Goal: Task Accomplishment & Management: Use online tool/utility

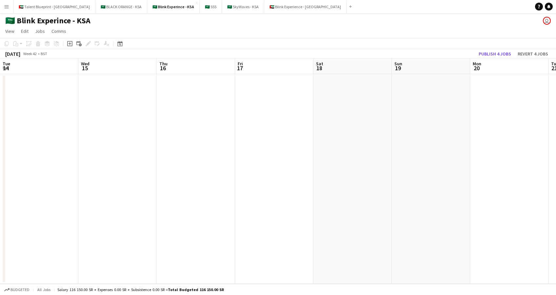
scroll to position [0, 179]
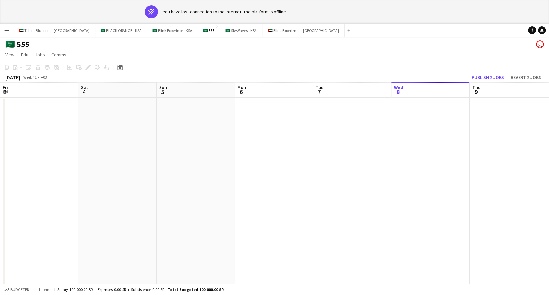
scroll to position [0, 257]
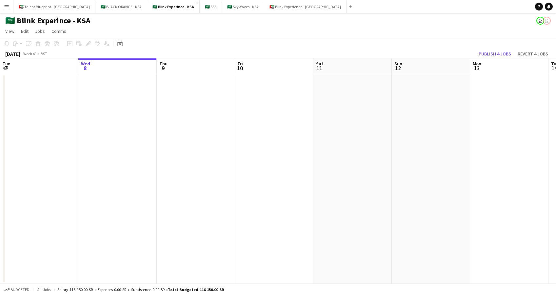
click at [6, 9] on app-icon "Menu" at bounding box center [6, 6] width 5 height 5
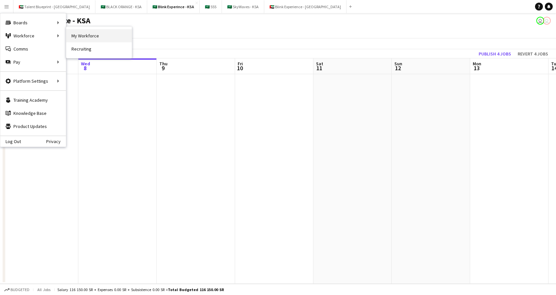
click at [81, 38] on link "My Workforce" at bounding box center [99, 35] width 66 height 13
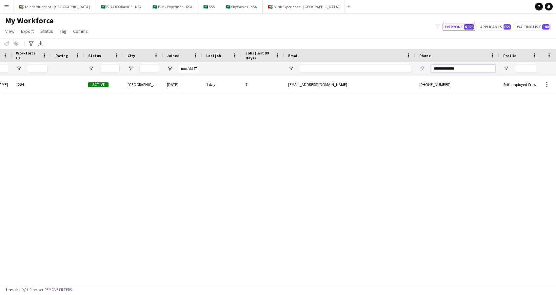
click at [455, 71] on input "**********" at bounding box center [463, 69] width 64 height 8
type input "*"
drag, startPoint x: 332, startPoint y: 128, endPoint x: 312, endPoint y: 157, distance: 35.7
click at [332, 128] on div at bounding box center [268, 175] width 536 height 201
click at [290, 184] on link "Remove filters" at bounding box center [289, 183] width 27 height 5
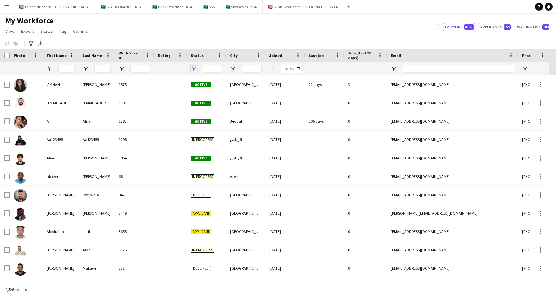
click at [195, 66] on span "Open Filter Menu" at bounding box center [194, 69] width 6 height 6
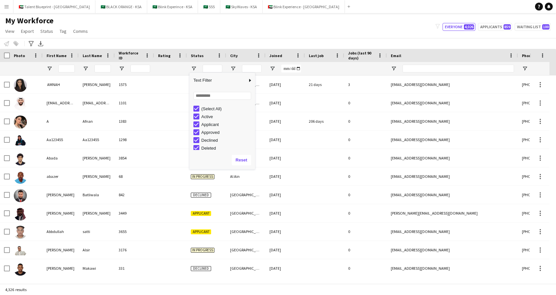
click at [199, 106] on div "(Select All)" at bounding box center [224, 109] width 62 height 8
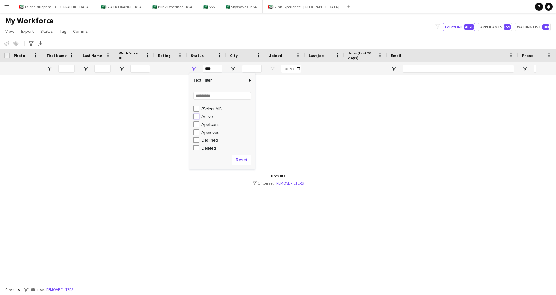
type input "**********"
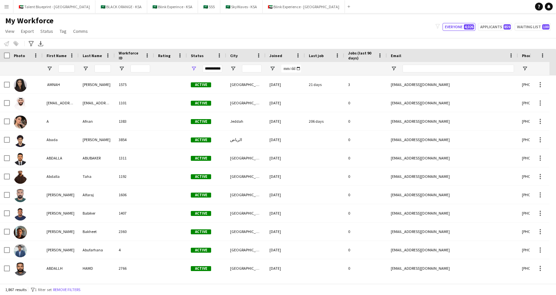
click at [428, 39] on div "Notify workforce Add to tag Select at least one crew to tag him or her. Advance…" at bounding box center [278, 43] width 556 height 11
click at [440, 26] on icon at bounding box center [437, 26] width 4 height 5
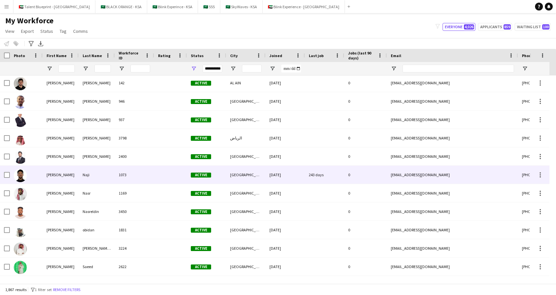
scroll to position [2293, 0]
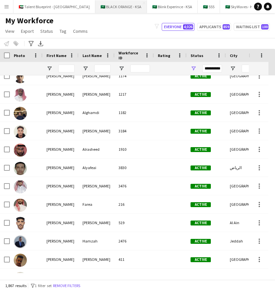
click at [97, 4] on button "🇸🇦 BLACK ORANGE - KSA Close" at bounding box center [121, 6] width 52 height 13
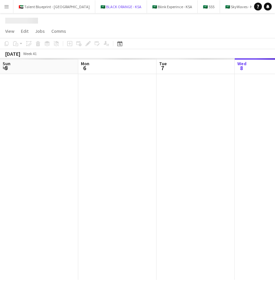
scroll to position [0, 157]
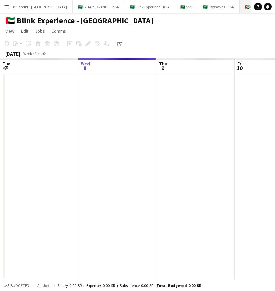
scroll to position [0, 26]
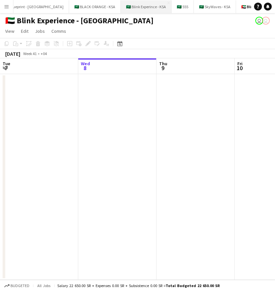
click at [121, 8] on button "🇸🇦 Blink Experince - KSA Close" at bounding box center [146, 6] width 51 height 13
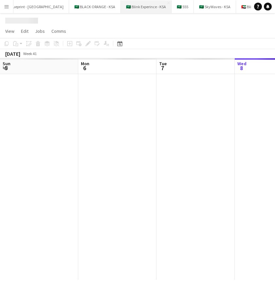
scroll to position [0, 157]
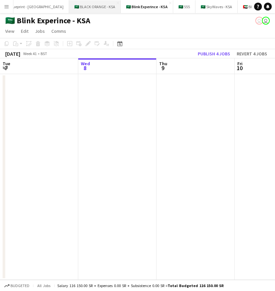
click at [70, 7] on button "🇸🇦 BLACK ORANGE - KSA Close" at bounding box center [95, 6] width 52 height 13
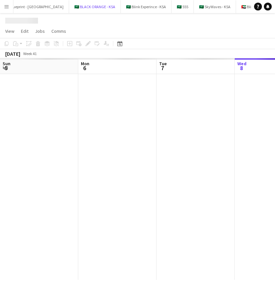
scroll to position [0, 157]
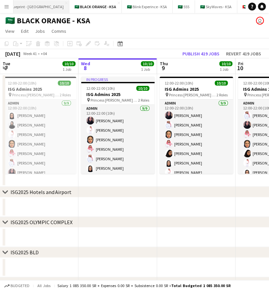
click at [28, 7] on button "🇦🇪 Talent Blueprint - UAE Close" at bounding box center [28, 6] width 82 height 13
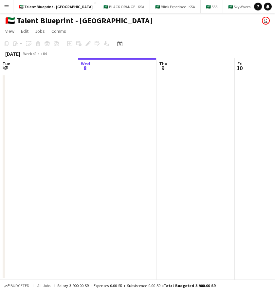
click at [9, 5] on app-icon "Menu" at bounding box center [6, 6] width 5 height 5
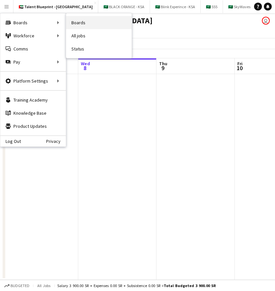
click at [76, 22] on link "Boards" at bounding box center [99, 22] width 66 height 13
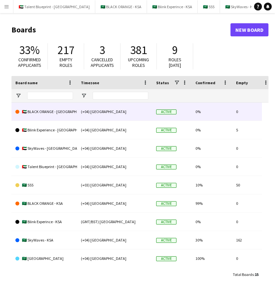
click at [53, 113] on link "🇦🇪 BLACK ORANGE - UAE" at bounding box center [44, 112] width 58 height 18
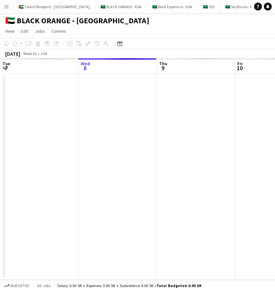
scroll to position [0, 84]
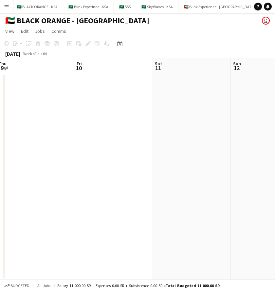
drag, startPoint x: 175, startPoint y: 109, endPoint x: 14, endPoint y: 107, distance: 161.0
click at [14, 107] on app-calendar-viewport "Mon 6 Tue 7 Wed 8 Thu 9 Fri 10 Sat 11 Sun 12 Mon 13 Tue 14" at bounding box center [137, 169] width 275 height 222
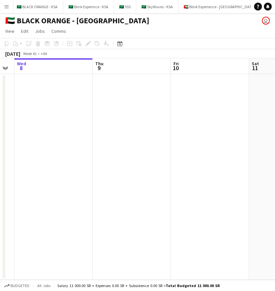
drag, startPoint x: 99, startPoint y: 159, endPoint x: 267, endPoint y: 122, distance: 171.8
click at [275, 121] on html "Menu Boards Boards Boards All jobs Status Workforce Workforce My Workforce Recr…" at bounding box center [137, 145] width 275 height 291
drag, startPoint x: 109, startPoint y: 141, endPoint x: 250, endPoint y: 118, distance: 142.9
click at [273, 114] on app-calendar-viewport "Sun 5 Mon 6 Tue 7 Wed 8 Thu 9 Fri 10 Sat 11 Sun 12 Mon 13" at bounding box center [137, 169] width 275 height 222
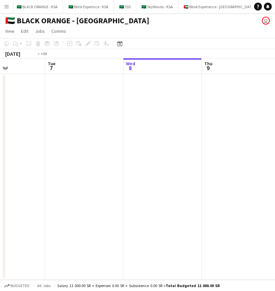
drag, startPoint x: 131, startPoint y: 122, endPoint x: 271, endPoint y: 98, distance: 141.6
click at [275, 98] on html "Menu Boards Boards Boards All jobs Status Workforce Workforce My Workforce Recr…" at bounding box center [137, 145] width 275 height 291
drag, startPoint x: 95, startPoint y: 102, endPoint x: 259, endPoint y: 93, distance: 163.8
click at [259, 93] on app-calendar-viewport "Tue 30 Wed 1 Thu 2 Fri 3 Sat 4 Sun 5 Mon 6 Tue 7 Wed 8" at bounding box center [137, 169] width 275 height 222
drag, startPoint x: 93, startPoint y: 112, endPoint x: 226, endPoint y: 100, distance: 133.0
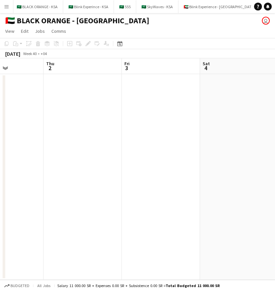
click at [241, 97] on app-calendar-viewport "Mon 29 Tue 30 Wed 1 Thu 2 Fri 3 Sat 4 Sun 5 Mon 6 Tue 7" at bounding box center [137, 169] width 275 height 222
drag, startPoint x: 88, startPoint y: 112, endPoint x: 217, endPoint y: 103, distance: 129.5
click at [217, 103] on app-calendar-viewport "Sun 28 Mon 29 Tue 30 Wed 1 Thu 2 Fri 3 Sat 4 Sun 5 Mon 6" at bounding box center [137, 169] width 275 height 222
drag, startPoint x: 77, startPoint y: 116, endPoint x: 222, endPoint y: 107, distance: 144.9
click at [222, 107] on app-calendar-viewport "Thu 25 Fri 26 Sat 27 Sun 28 Mon 29 Tue 30 Wed 1 Thu 2 Fri 3" at bounding box center [137, 169] width 275 height 222
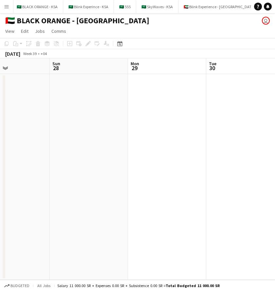
drag, startPoint x: 107, startPoint y: 115, endPoint x: 74, endPoint y: 113, distance: 32.8
click at [74, 113] on app-calendar-viewport "Wed 24 Thu 25 Fri 26 Sat 27 Sun 28 Mon 29 Tue 30 Wed 1 Thu 2" at bounding box center [137, 169] width 275 height 222
drag, startPoint x: 192, startPoint y: 113, endPoint x: 45, endPoint y: 114, distance: 147.5
click at [44, 114] on app-calendar-viewport "Wed 24 Thu 25 Fri 26 Sat 27 Sun 28 Mon 29 Tue 30 Wed 1 Thu 2" at bounding box center [137, 169] width 275 height 222
drag, startPoint x: 184, startPoint y: 108, endPoint x: 44, endPoint y: 110, distance: 139.7
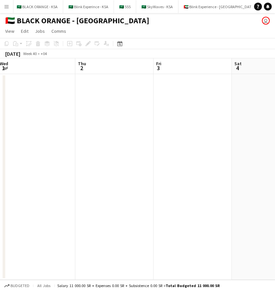
click at [44, 110] on app-calendar-viewport "Sun 28 Mon 29 Tue 30 Wed 1 Thu 2 Fri 3 Sat 4 Sun 5 Mon 6" at bounding box center [137, 169] width 275 height 222
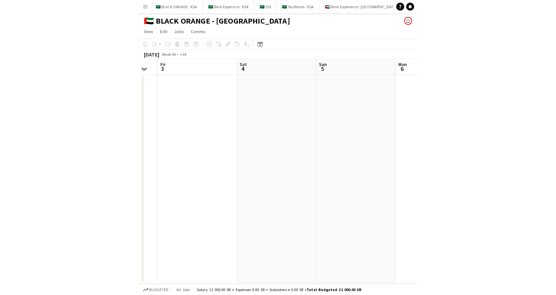
scroll to position [0, 241]
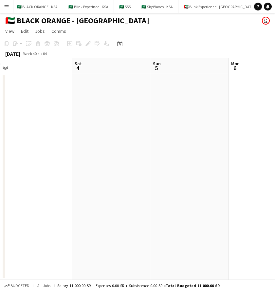
drag, startPoint x: 195, startPoint y: 111, endPoint x: 35, endPoint y: 119, distance: 160.2
click at [35, 119] on app-calendar-viewport "Tue 30 Wed 1 Thu 2 Fri 3 Sat 4 Sun 5 Mon 6 Tue 7 Wed 8" at bounding box center [137, 169] width 275 height 222
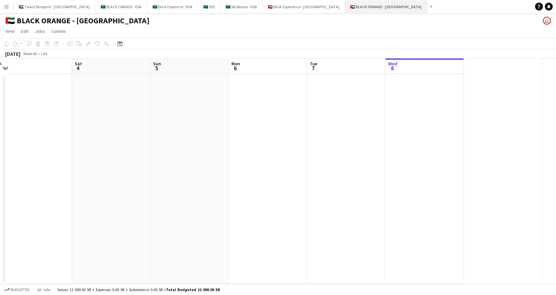
scroll to position [0, 0]
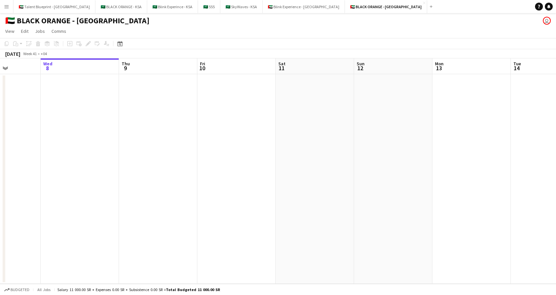
drag, startPoint x: 407, startPoint y: 115, endPoint x: 138, endPoint y: 120, distance: 269.8
click at [137, 120] on app-calendar-viewport "Sun 5 Mon 6 Tue 7 Wed 8 Thu 9 Fri 10 Sat 11 Sun 12 Mon 13 Tue 14 Wed 15 Thu 16 …" at bounding box center [278, 170] width 556 height 225
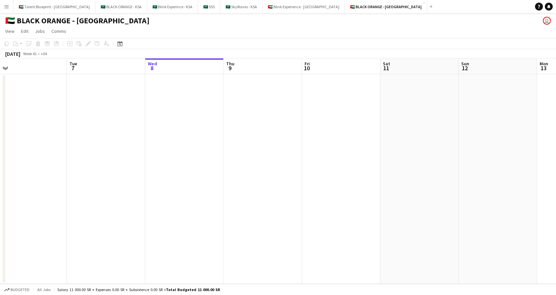
drag, startPoint x: 402, startPoint y: 114, endPoint x: 553, endPoint y: 87, distance: 153.8
click at [554, 87] on app-calendar-viewport "Sat 4 Sun 5 Mon 6 Tue 7 Wed 8 Thu 9 Fri 10 Sat 11 Sun 12 Mon 13 Tue 14 Wed 15 T…" at bounding box center [278, 170] width 556 height 225
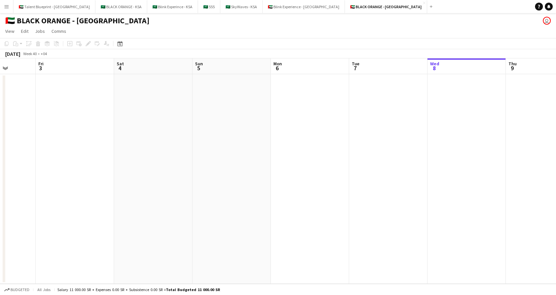
drag, startPoint x: 368, startPoint y: 102, endPoint x: 557, endPoint y: 93, distance: 189.3
click at [556, 93] on html "Menu Boards Boards Boards All jobs Status Workforce Workforce My Workforce Recr…" at bounding box center [278, 147] width 556 height 295
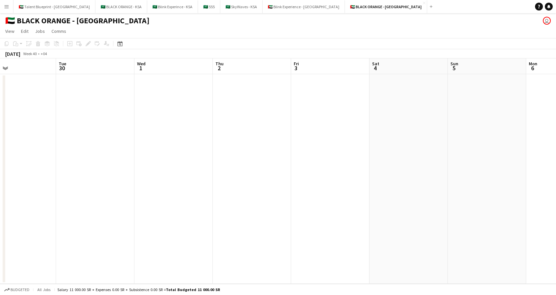
drag, startPoint x: 219, startPoint y: 113, endPoint x: 474, endPoint y: 98, distance: 255.5
click at [474, 98] on app-calendar-viewport "Sat 27 Sun 28 Mon 29 Tue 30 Wed 1 Thu 2 Fri 3 Sat 4 Sun 5 Mon 6 Tue 7 Wed 8 Thu…" at bounding box center [278, 170] width 556 height 225
drag, startPoint x: 345, startPoint y: 118, endPoint x: 354, endPoint y: 118, distance: 9.2
click at [354, 118] on app-calendar-viewport "Fri 26 Sat 27 Sun 28 Mon 29 Tue 30 Wed 1 Thu 2 Fri 3 Sat 4 Sun 5 Mon 6 Tue 7 We…" at bounding box center [278, 170] width 556 height 225
drag, startPoint x: 98, startPoint y: 97, endPoint x: 381, endPoint y: 76, distance: 283.7
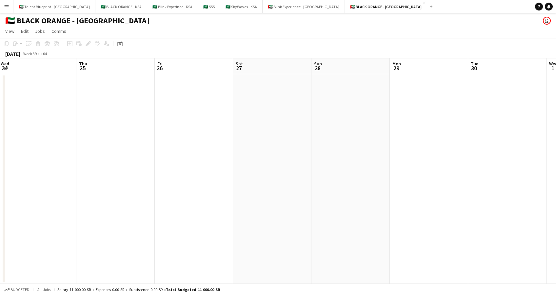
click at [381, 76] on app-calendar-viewport "Mon 22 Tue 23 Wed 24 Thu 25 Fri 26 Sat 27 Sun 28 Mon 29 Tue 30 Wed 1 Thu 2 Fri …" at bounding box center [278, 170] width 556 height 225
drag, startPoint x: 227, startPoint y: 102, endPoint x: 425, endPoint y: 99, distance: 198.3
click at [425, 99] on app-calendar-viewport "Fri 19 Sat 20 Sun 21 Mon 22 Tue 23 Wed 24 Thu 25 Fri 26 Sat 27 Sun 28 Mon 29 Tu…" at bounding box center [278, 170] width 556 height 225
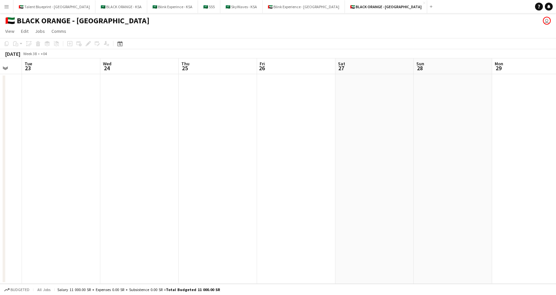
drag, startPoint x: 215, startPoint y: 106, endPoint x: 114, endPoint y: 121, distance: 102.4
click at [114, 121] on app-calendar-viewport "Fri 19 Sat 20 Sun 21 Mon 22 Tue 23 Wed 24 Thu 25 Fri 26 Sat 27 Sun 28 Mon 29 Tu…" at bounding box center [278, 170] width 556 height 225
drag, startPoint x: 392, startPoint y: 103, endPoint x: 179, endPoint y: 110, distance: 213.5
click at [179, 110] on app-calendar-viewport "Tue 7 Wed 8 Thu 9 Fri 10 Sat 11 Sun 12 Mon 13 Tue 14 Wed 15 Thu 16 Fri 17 Sat 1…" at bounding box center [278, 170] width 556 height 225
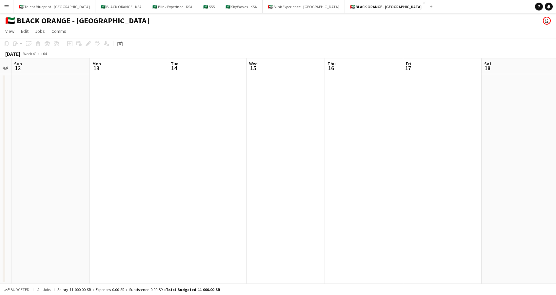
scroll to position [0, 295]
drag, startPoint x: 401, startPoint y: 106, endPoint x: 163, endPoint y: 109, distance: 238.3
click at [163, 109] on app-calendar-viewport "Thu 9 Fri 10 Sat 11 Sun 12 Mon 13 Tue 14 Wed 15 Thu 16 Fri 17 Sat 18 Sun 19 Mon…" at bounding box center [278, 170] width 556 height 225
drag, startPoint x: 401, startPoint y: 115, endPoint x: 222, endPoint y: 120, distance: 179.1
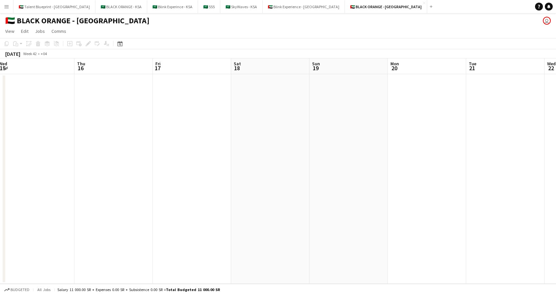
click at [222, 120] on app-calendar-viewport "Sat 11 Sun 12 Mon 13 Tue 14 Wed 15 Thu 16 Fri 17 Sat 18 Sun 19 Mon 20 Tue 21 We…" at bounding box center [278, 170] width 556 height 225
click at [263, 6] on button "🇦🇪 Blink Experience - UAE Close" at bounding box center [304, 6] width 82 height 13
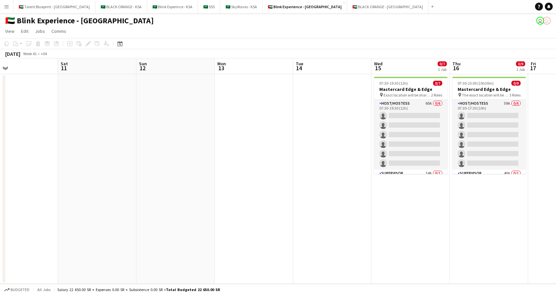
drag, startPoint x: 334, startPoint y: 136, endPoint x: 253, endPoint y: 130, distance: 80.9
click at [79, 140] on app-calendar-viewport "Tue 7 Wed 8 Thu 9 Fri 10 Sat 11 Sun 12 Mon 13 Tue 14 Wed 15 0/7 1 Job Thu 16 0/…" at bounding box center [278, 170] width 556 height 225
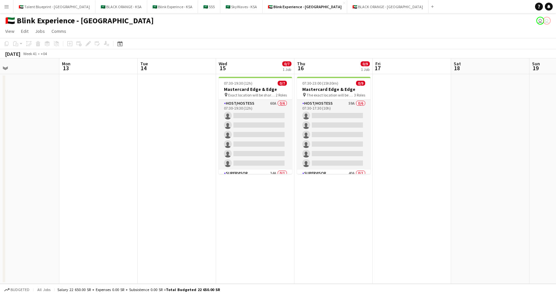
drag, startPoint x: 272, startPoint y: 127, endPoint x: 115, endPoint y: 123, distance: 157.1
click at [115, 123] on app-calendar-viewport "Thu 9 Fri 10 Sat 11 Sun 12 Mon 13 Tue 14 Wed 15 0/7 1 Job Thu 16 0/9 1 Job Fri …" at bounding box center [278, 170] width 556 height 225
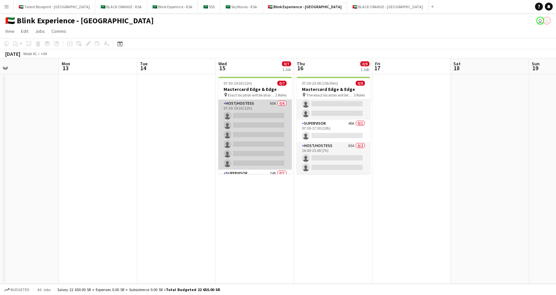
scroll to position [18, 0]
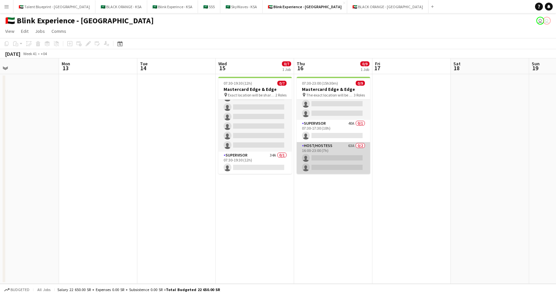
click at [331, 149] on app-card-role "Host/Hostess 63A 0/2 16:00-23:00 (7h) single-neutral-actions single-neutral-act…" at bounding box center [333, 158] width 73 height 32
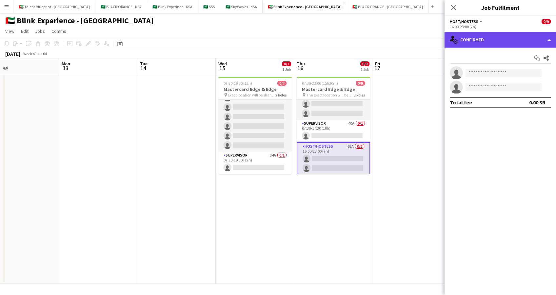
click at [552, 43] on div "single-neutral-actions-check-2 Confirmed" at bounding box center [500, 40] width 111 height 16
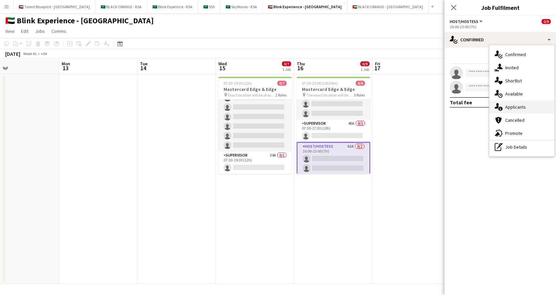
click at [532, 109] on div "single-neutral-actions-information Applicants" at bounding box center [521, 106] width 65 height 13
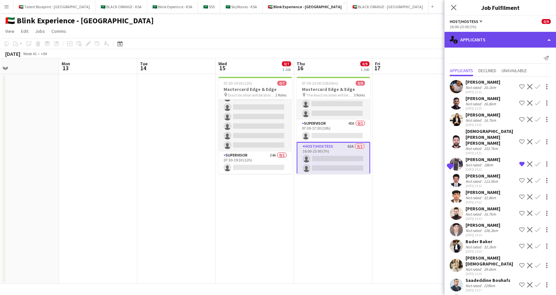
click at [544, 40] on div "single-neutral-actions-information Applicants" at bounding box center [500, 40] width 111 height 16
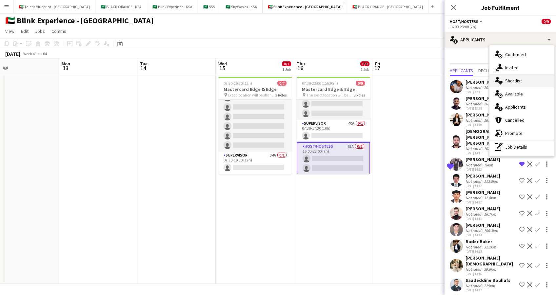
click at [524, 77] on div "single-neutral-actions-heart Shortlist" at bounding box center [521, 80] width 65 height 13
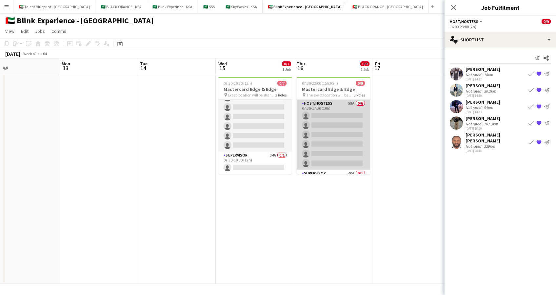
scroll to position [0, 0]
click at [324, 116] on app-card-role "Host/Hostess 59A 0/6 07:30-17:30 (10h) single-neutral-actions single-neutral-ac…" at bounding box center [333, 135] width 73 height 70
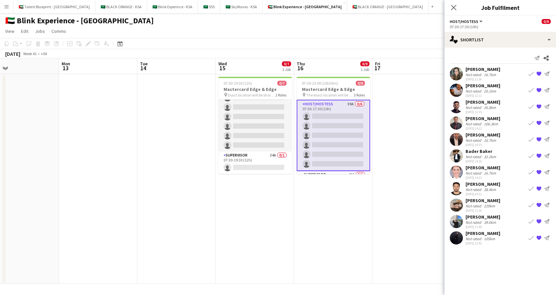
click at [477, 102] on div "Saeid Molavi" at bounding box center [482, 102] width 35 height 6
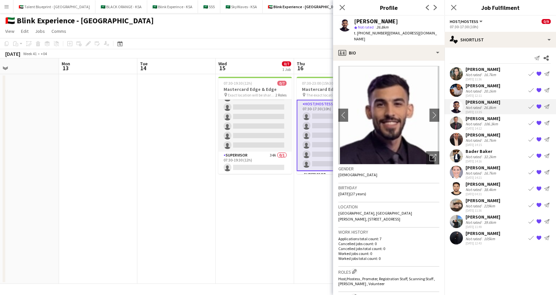
click at [487, 100] on div "Saeid Molavi" at bounding box center [482, 102] width 35 height 6
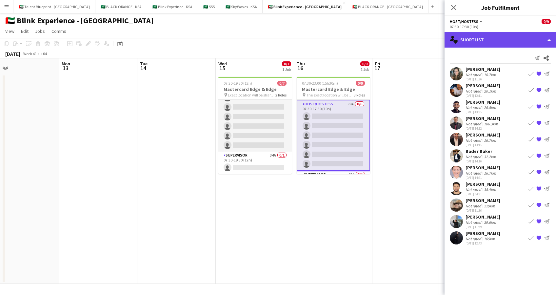
click at [539, 34] on div "single-neutral-actions-heart Shortlist" at bounding box center [500, 40] width 111 height 16
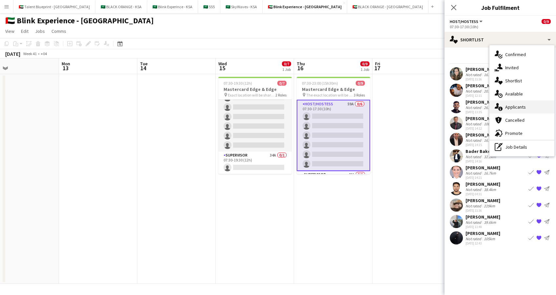
click at [514, 108] on span "Applicants" at bounding box center [515, 107] width 21 height 6
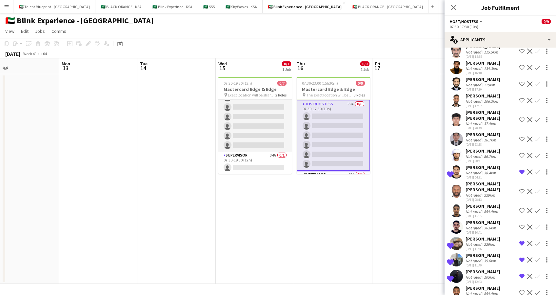
scroll to position [749, 0]
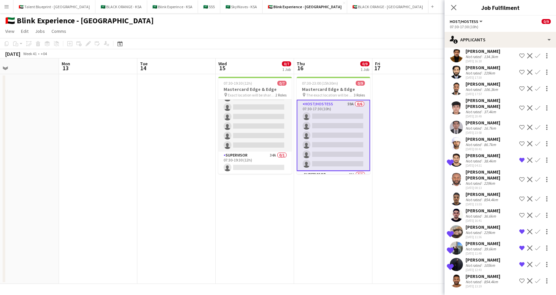
click at [477, 54] on div "Umar Kasirjan" at bounding box center [482, 51] width 35 height 6
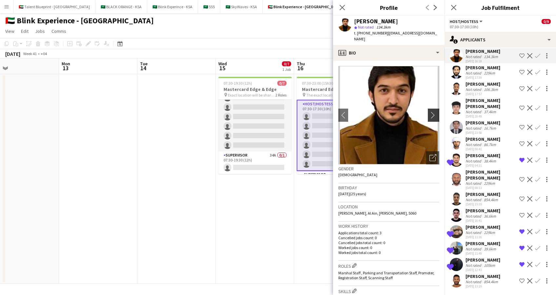
click at [429, 111] on app-icon "chevron-right" at bounding box center [434, 114] width 10 height 7
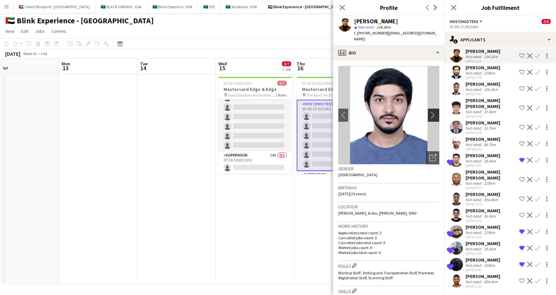
click at [429, 111] on app-icon "chevron-right" at bounding box center [434, 114] width 10 height 7
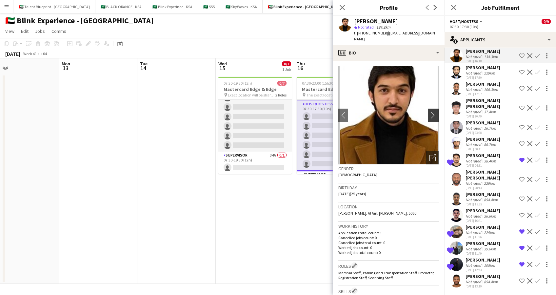
click at [429, 111] on app-icon "chevron-right" at bounding box center [434, 114] width 10 height 7
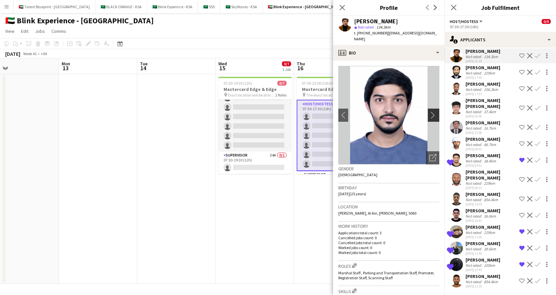
click at [429, 111] on app-icon "chevron-right" at bounding box center [434, 114] width 10 height 7
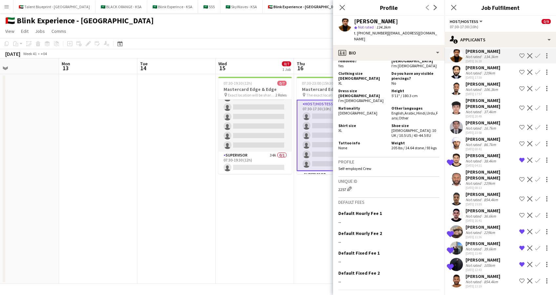
scroll to position [417, 0]
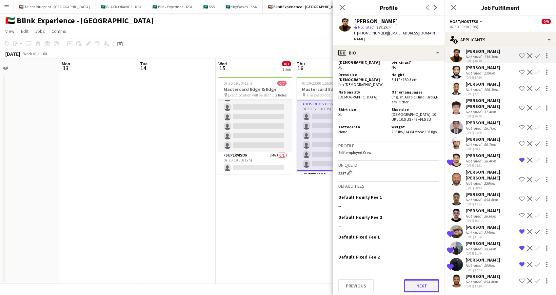
click at [412, 281] on button "Next" at bounding box center [421, 285] width 35 height 13
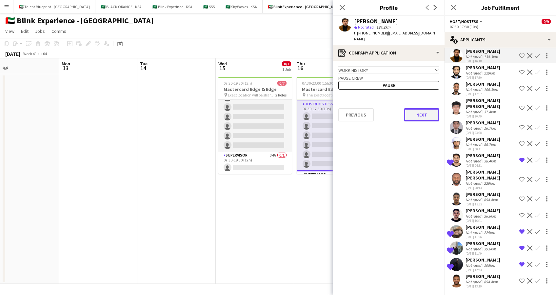
click at [423, 108] on button "Next" at bounding box center [421, 114] width 35 height 13
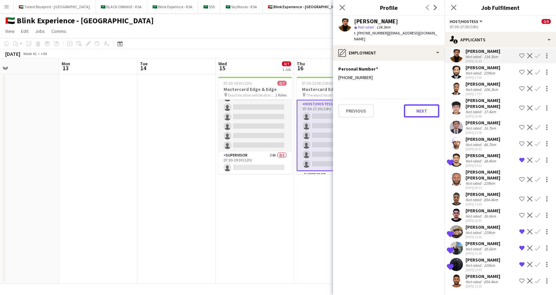
click at [423, 107] on button "Next" at bounding box center [421, 110] width 35 height 13
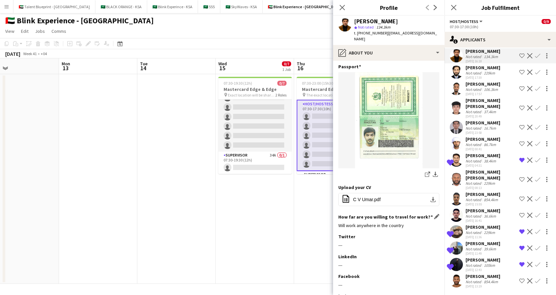
scroll to position [275, 0]
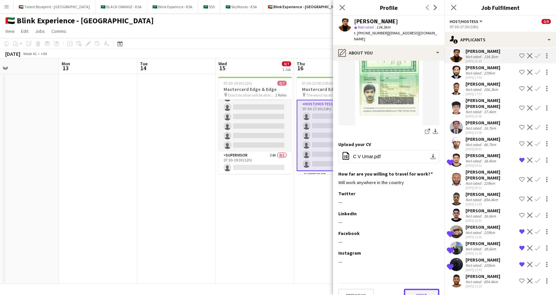
click at [414, 288] on button "Next" at bounding box center [421, 294] width 35 height 13
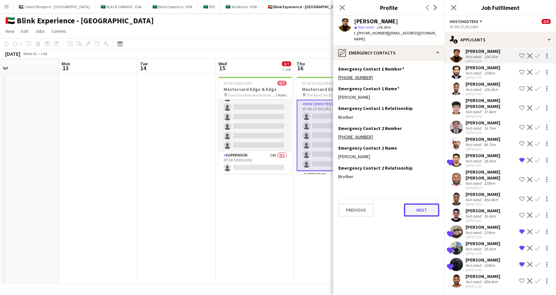
click at [415, 203] on button "Next" at bounding box center [421, 209] width 35 height 13
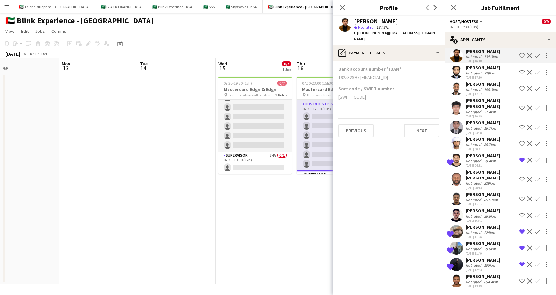
click at [415, 133] on app-section-data-types "Bank account number / IBAN 19253299 / AE060500000000019253299 Sort code / SWIFT…" at bounding box center [388, 178] width 111 height 234
click at [421, 124] on button "Next" at bounding box center [421, 130] width 35 height 13
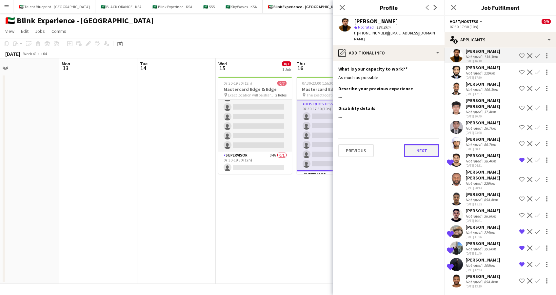
click at [417, 149] on button "Next" at bounding box center [421, 150] width 35 height 13
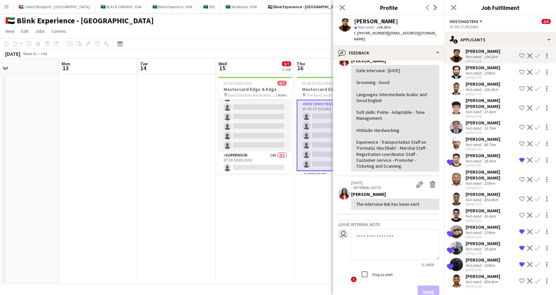
scroll to position [79, 0]
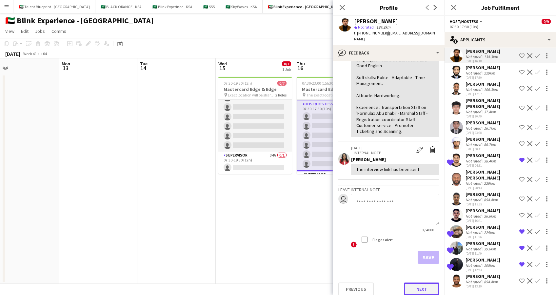
click at [413, 282] on button "Next" at bounding box center [421, 288] width 35 height 13
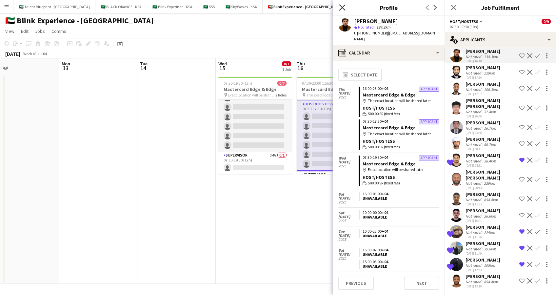
click at [339, 8] on icon "Close pop-in" at bounding box center [342, 7] width 6 height 6
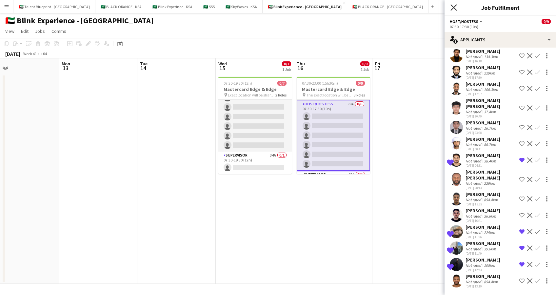
click at [453, 9] on icon "Close pop-in" at bounding box center [453, 7] width 6 height 6
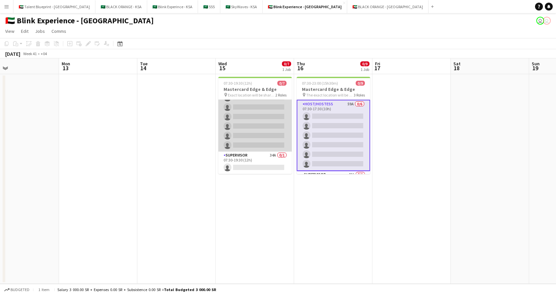
click at [265, 107] on app-card-role "Host/Hostess 60A 0/6 07:30-19:30 (12h) single-neutral-actions single-neutral-ac…" at bounding box center [254, 117] width 73 height 70
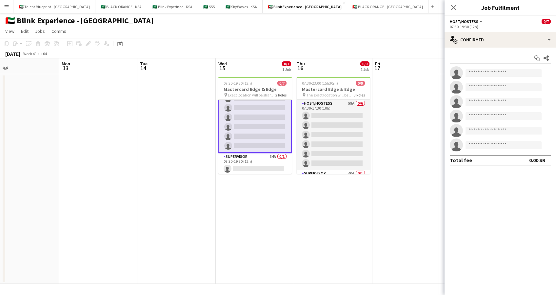
scroll to position [18, 0]
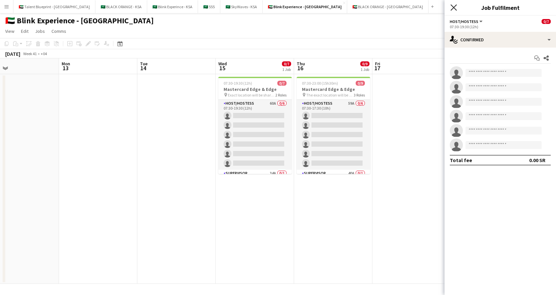
click at [453, 6] on icon at bounding box center [453, 7] width 6 height 6
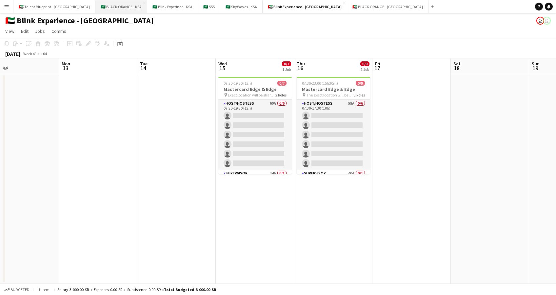
click at [95, 11] on button "🇸🇦 BLACK ORANGE - KSA Close" at bounding box center [121, 6] width 52 height 13
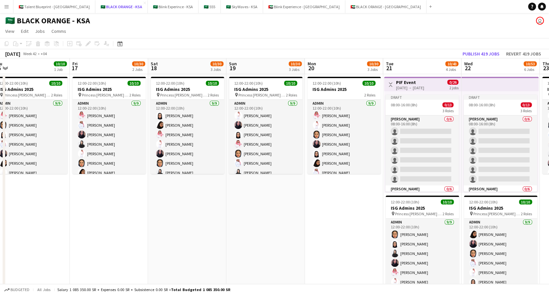
scroll to position [0, 322]
